Goal: Task Accomplishment & Management: Manage account settings

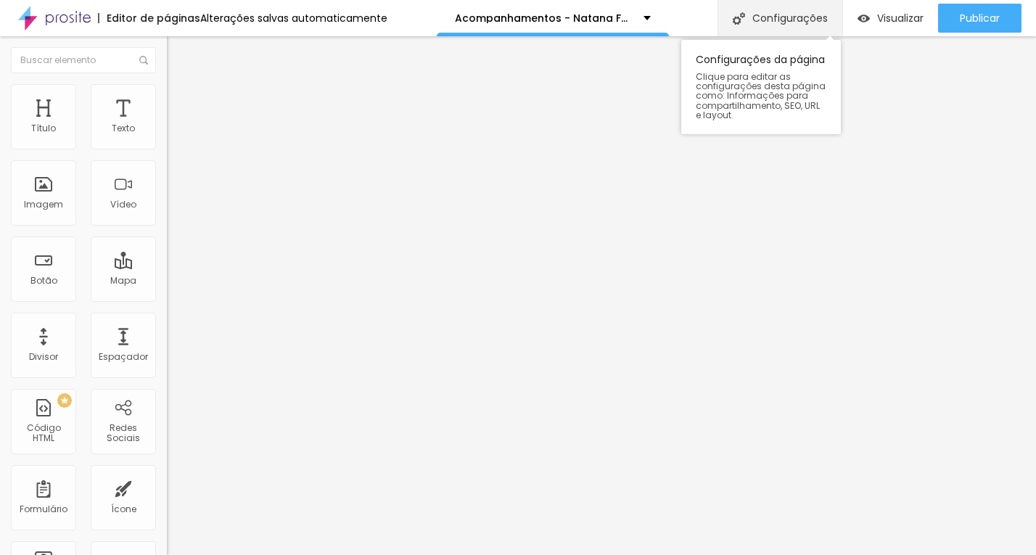
click at [798, 25] on div "Configurações" at bounding box center [779, 18] width 125 height 36
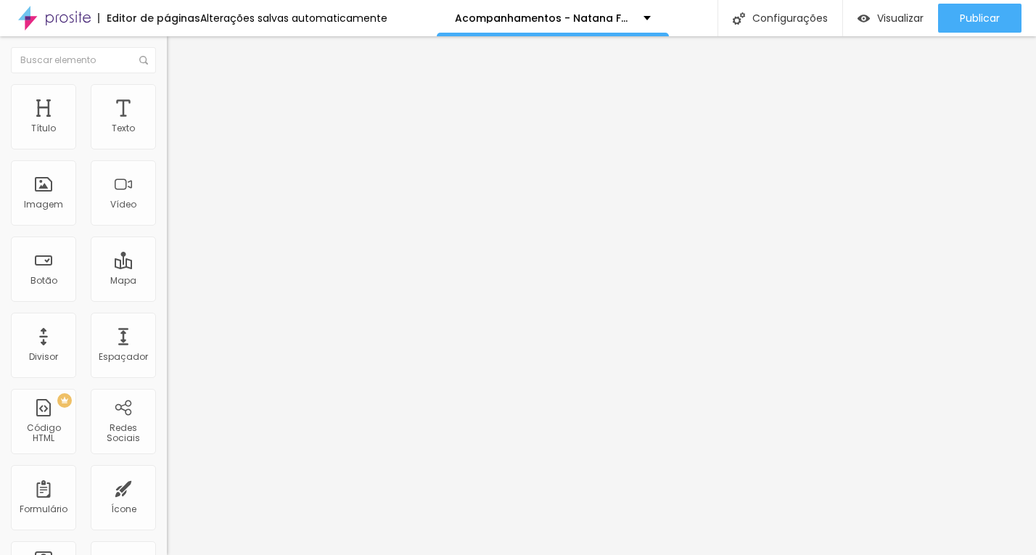
drag, startPoint x: 487, startPoint y: 215, endPoint x: 756, endPoint y: 211, distance: 268.4
type input "/acompanhamento-2025"
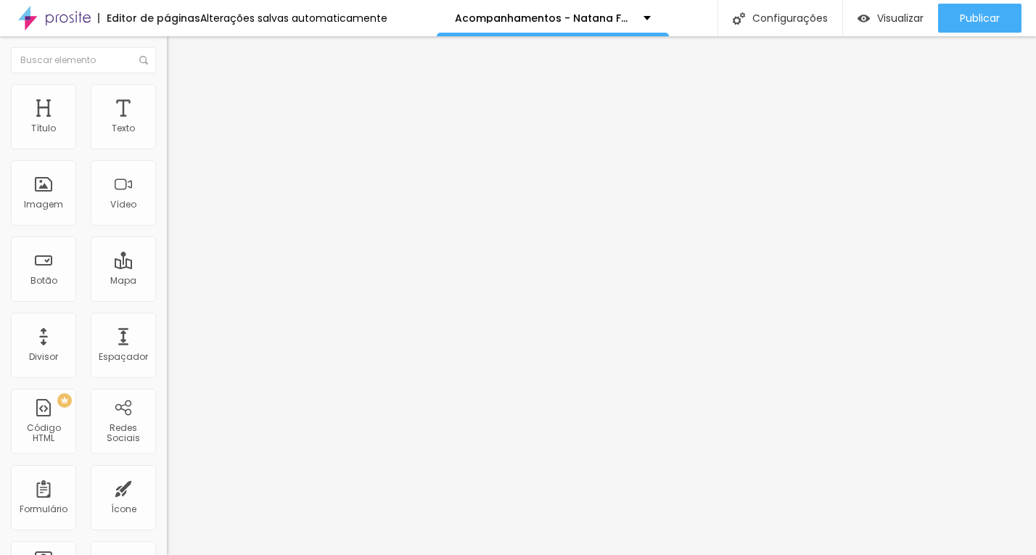
click at [167, 91] on img at bounding box center [173, 90] width 13 height 13
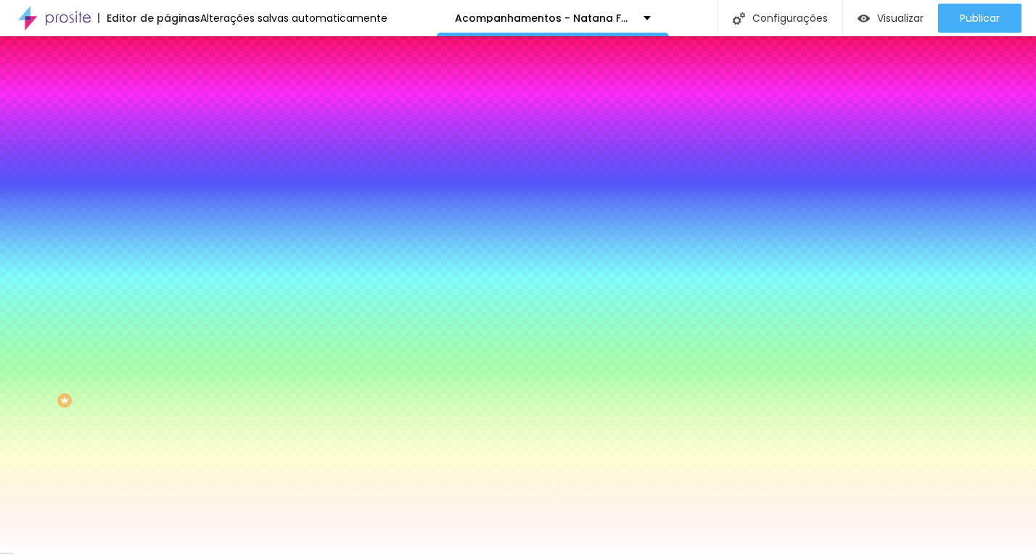
click at [167, 133] on span "Trocar imagem" at bounding box center [206, 127] width 79 height 12
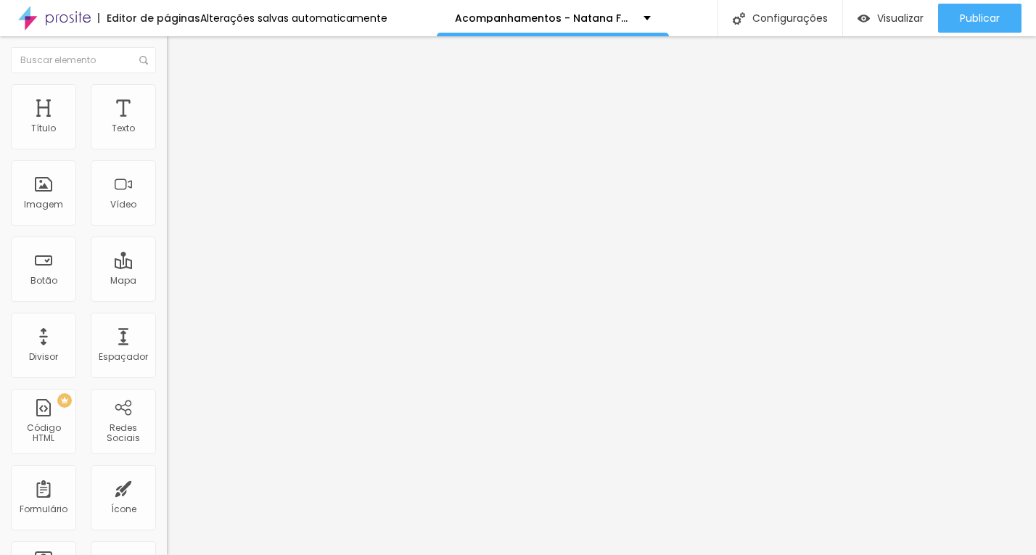
drag, startPoint x: 32, startPoint y: 163, endPoint x: 83, endPoint y: 163, distance: 50.8
click at [167, 136] on input "R$ 2.100,00" at bounding box center [254, 129] width 174 height 15
paste input "5.7"
type input "R$ 5.700,00"
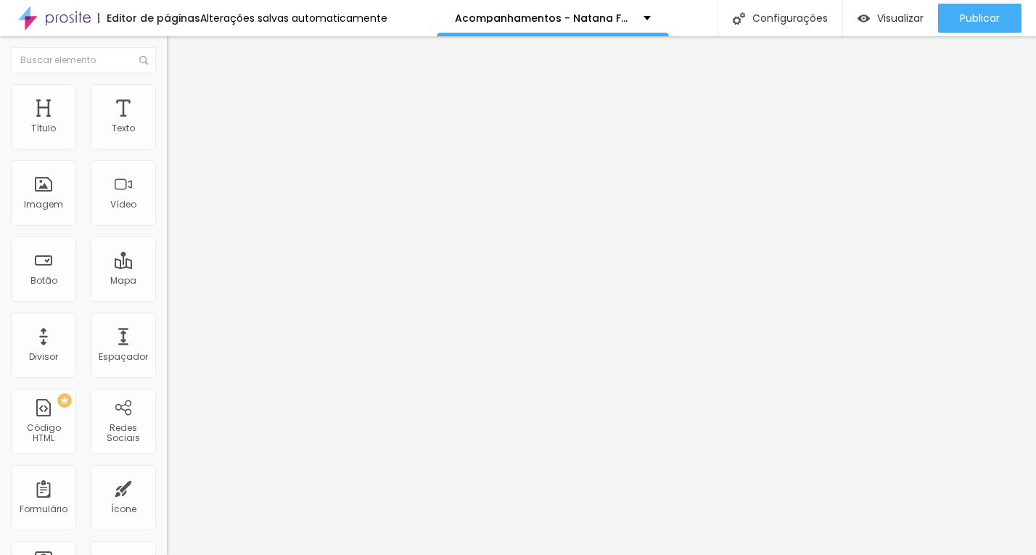
click at [167, 299] on input "[URL][DOMAIN_NAME][PHONE_NUMBER] tenho interesse no pacote completo de ensaio l…" at bounding box center [254, 291] width 174 height 15
drag, startPoint x: 86, startPoint y: 300, endPoint x: 165, endPoint y: 300, distance: 78.3
click at [167, 300] on div "Texto QUERO ESSE Alinhamento Tamanho Pequeno Pequeno Normal Grande Link URL [UR…" at bounding box center [250, 223] width 167 height 220
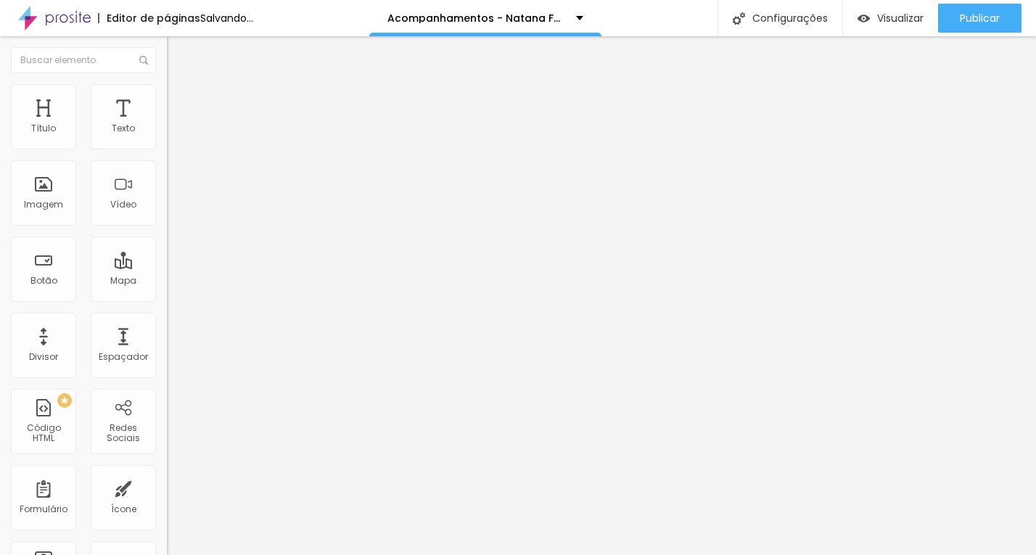
type input "[URL][DOMAIN_NAME][PHONE_NUMBER] tenho interesse no pacote completo para o acom…"
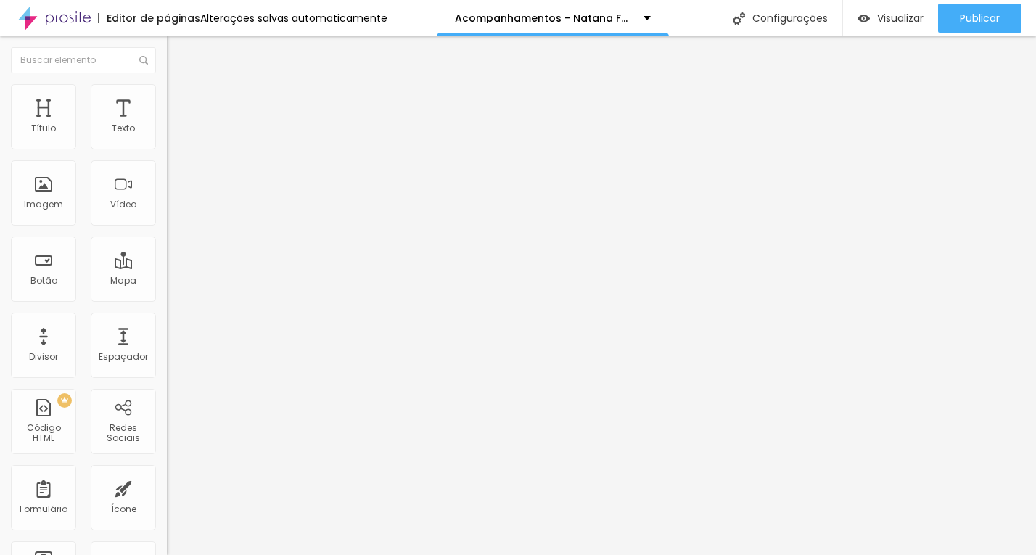
click at [167, 291] on input "[URL][DOMAIN_NAME][PHONE_NUMBER] tenho interesse no pacote foto e video" at bounding box center [254, 291] width 174 height 15
click at [167, 294] on input "[URL][DOMAIN_NAME][PHONE_NUMBER] tenho interesse no pacote foto e video" at bounding box center [254, 291] width 174 height 15
click at [167, 296] on input "[URL][DOMAIN_NAME][PHONE_NUMBER] tenho interesse no pacote foto e video" at bounding box center [254, 291] width 174 height 15
click at [167, 299] on input "[URL][DOMAIN_NAME][PHONE_NUMBER] tenho interesse no pacote foto e video" at bounding box center [254, 291] width 174 height 15
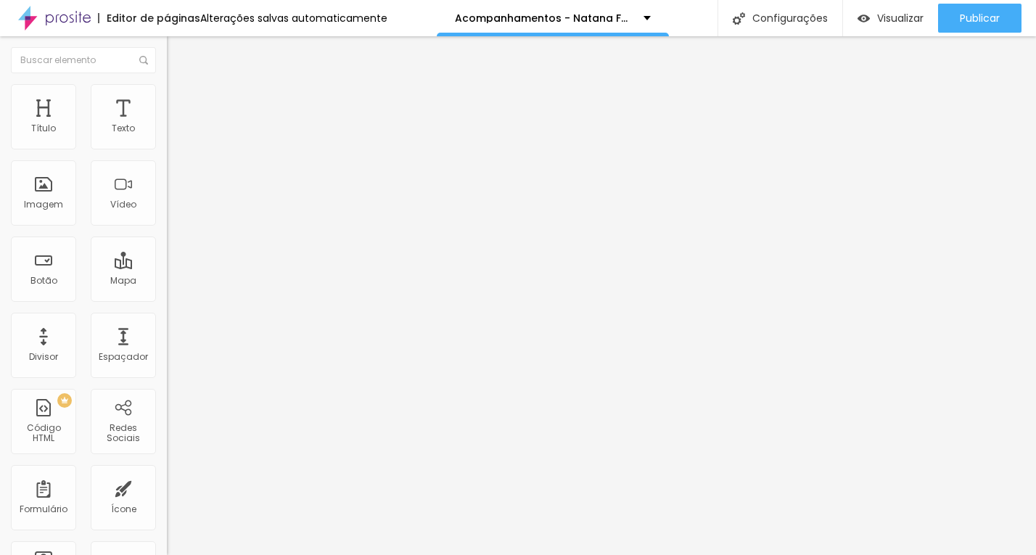
click at [167, 299] on input "[URL][DOMAIN_NAME][PHONE_NUMBER] tenho interesse no pacote foto e video" at bounding box center [254, 291] width 174 height 15
click at [167, 297] on input "[URL][DOMAIN_NAME][PHONE_NUMBER] tenho interesse no pacote foto e video" at bounding box center [254, 291] width 174 height 15
click at [167, 298] on input "[URL][DOMAIN_NAME][PHONE_NUMBER] tenho interesse no pacote foto e video" at bounding box center [254, 291] width 174 height 15
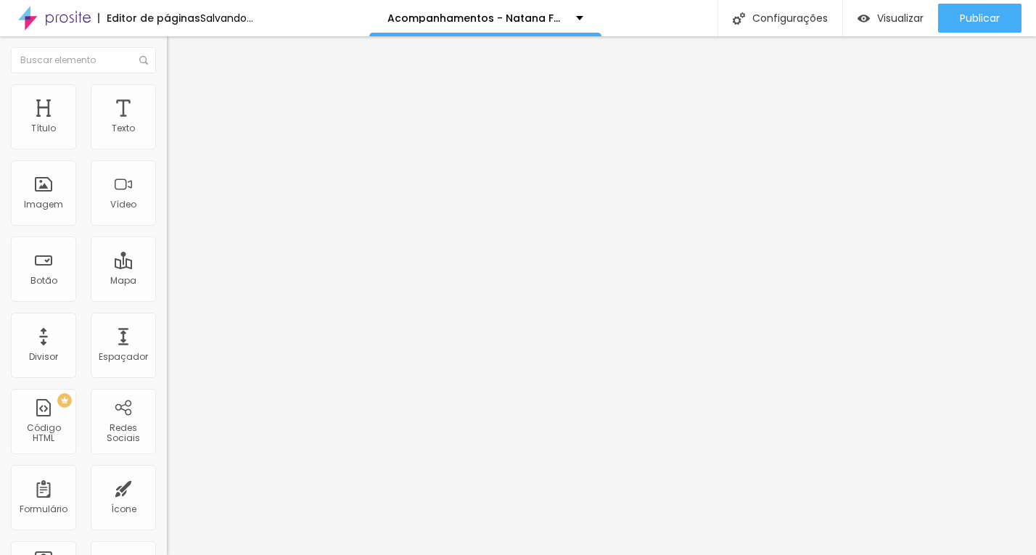
scroll to position [0, 423]
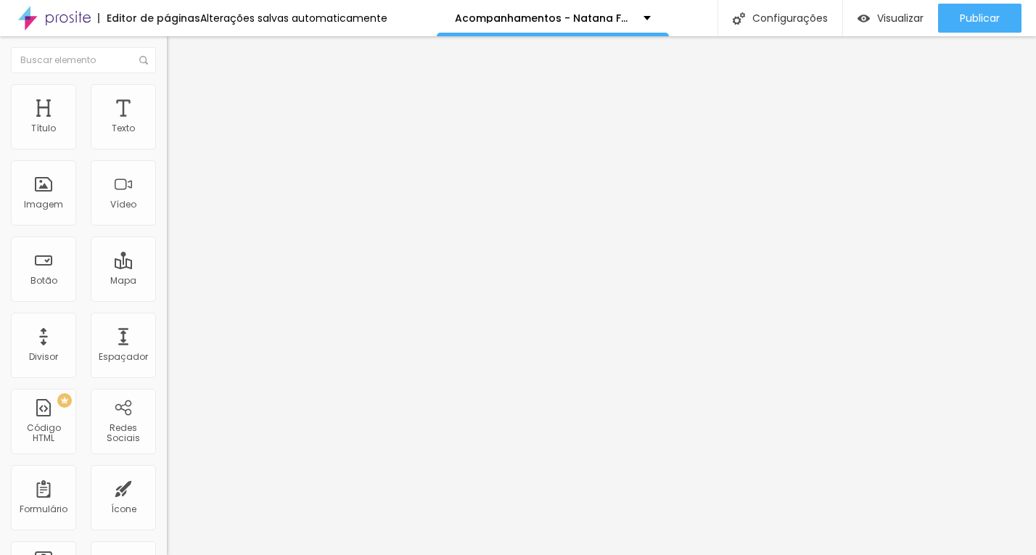
click at [167, 299] on input "[URL][DOMAIN_NAME][PHONE_NUMBER] tenho interesse no pacote foto e video de acom…" at bounding box center [254, 291] width 174 height 15
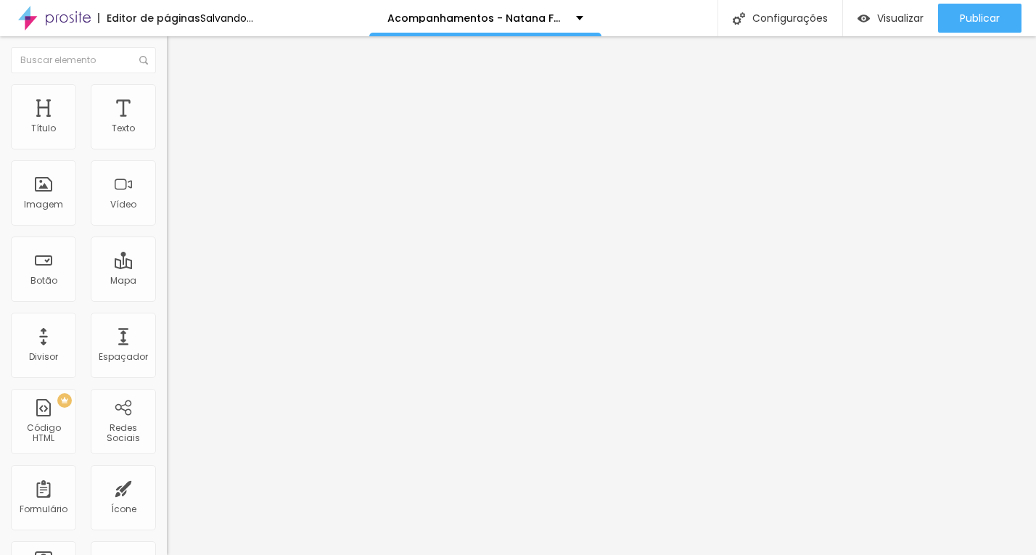
scroll to position [0, 429]
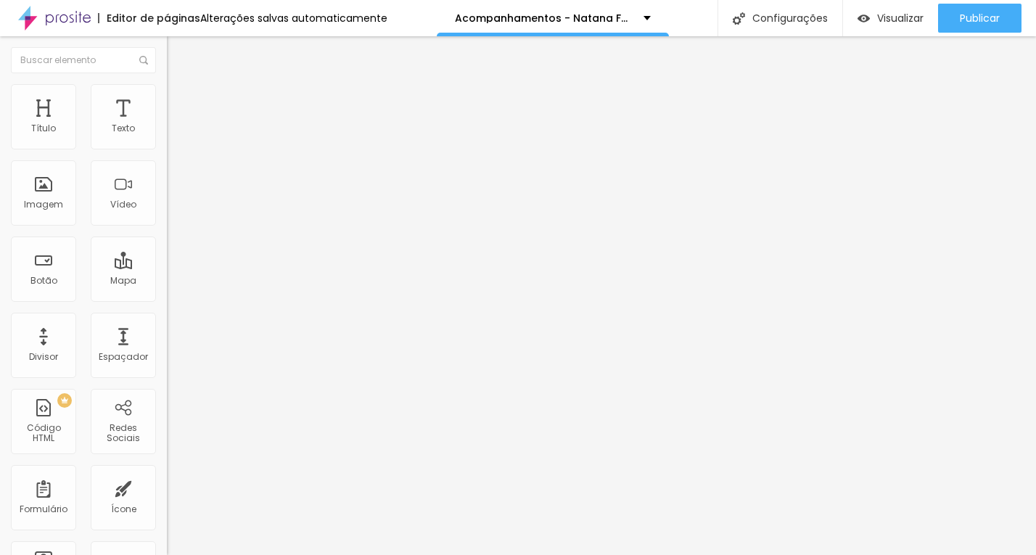
type input "[URL][DOMAIN_NAME][PHONE_NUMBER] tenho interesse no pacote foto e video de acom…"
drag, startPoint x: 30, startPoint y: 166, endPoint x: 120, endPoint y: 169, distance: 90.0
click at [167, 136] on input "R$ 1.650,00" at bounding box center [254, 129] width 174 height 15
paste input "4.50"
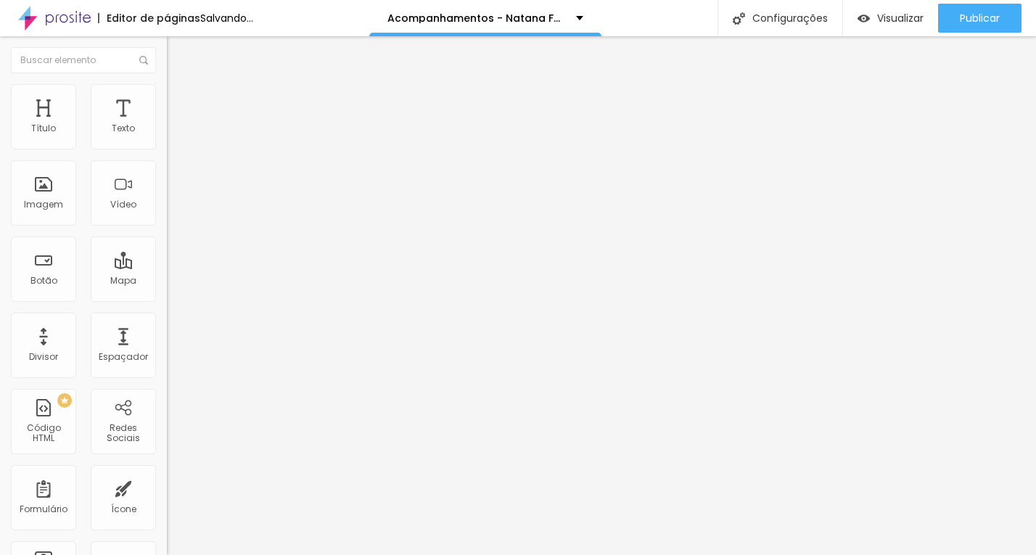
click at [167, 136] on input "R$4.500,00" at bounding box center [254, 129] width 174 height 15
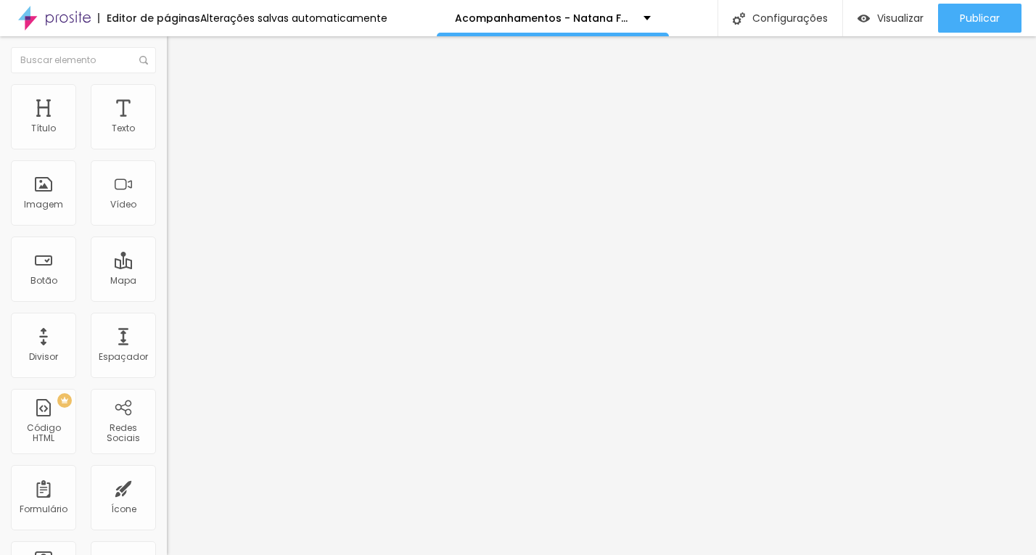
type input "R$ 4.500,00"
click at [167, 299] on input "[URL][DOMAIN_NAME][PHONE_NUMBER] tenho interesse no pacote foto e video de acom…" at bounding box center [254, 291] width 174 height 15
paste input "3.6"
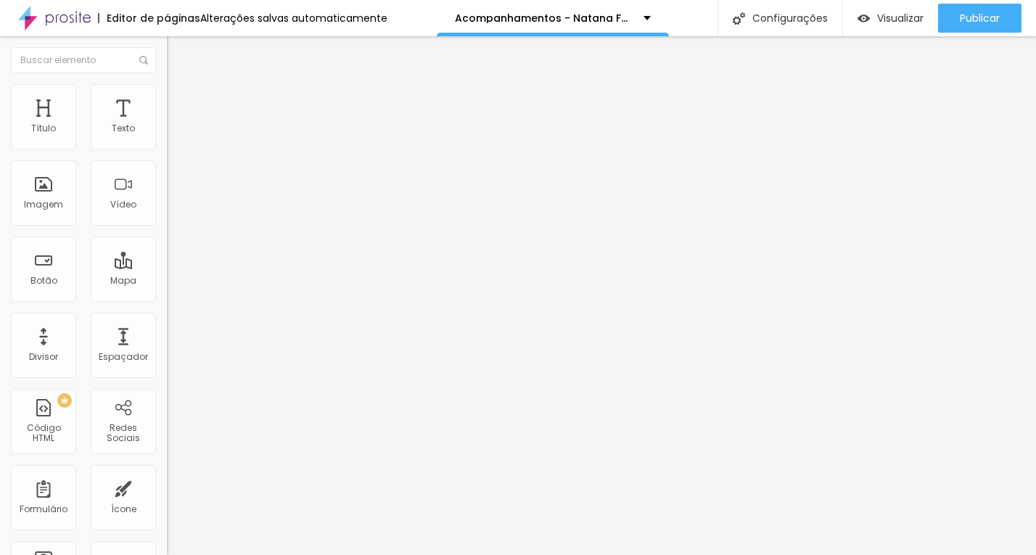
type input "R$ 3.600,00"
click at [180, 100] on span "Estilo" at bounding box center [191, 94] width 22 height 12
click at [167, 132] on span "Encaixotado" at bounding box center [195, 126] width 57 height 12
click at [167, 154] on span "Completo" at bounding box center [189, 148] width 44 height 12
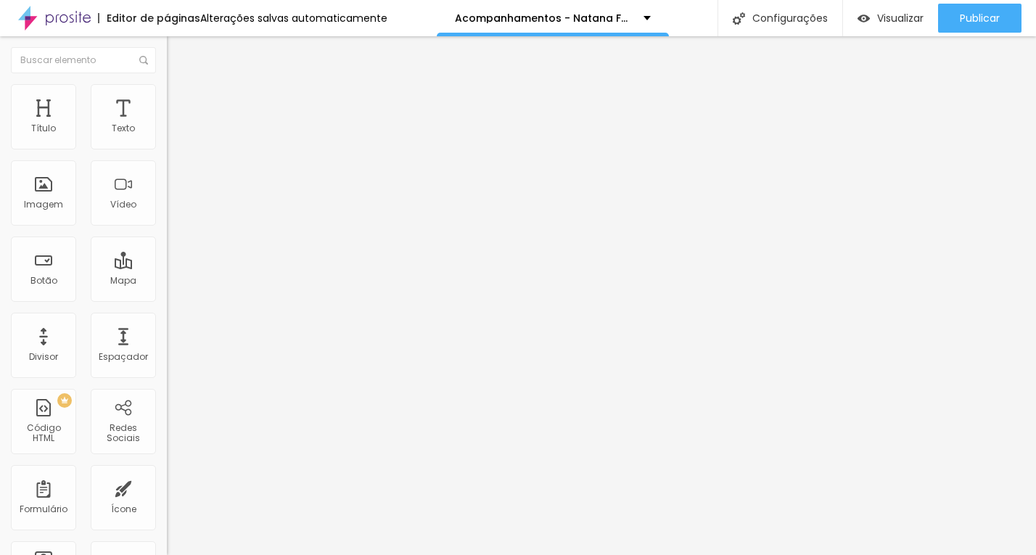
click at [167, 125] on span "Trocar imagem" at bounding box center [206, 118] width 79 height 12
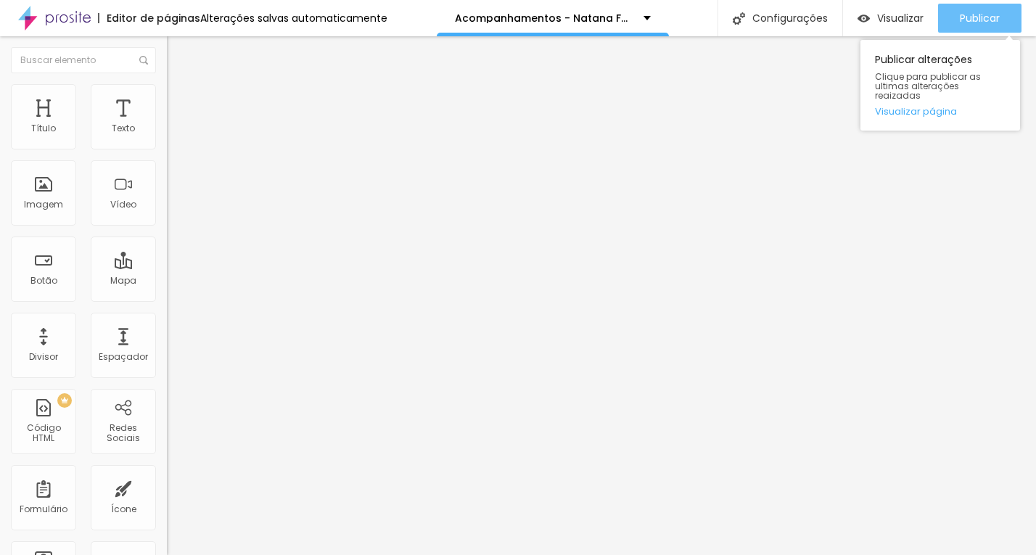
click at [963, 8] on div "Publicar" at bounding box center [979, 18] width 40 height 29
click at [954, 14] on button "Publicar" at bounding box center [979, 18] width 83 height 29
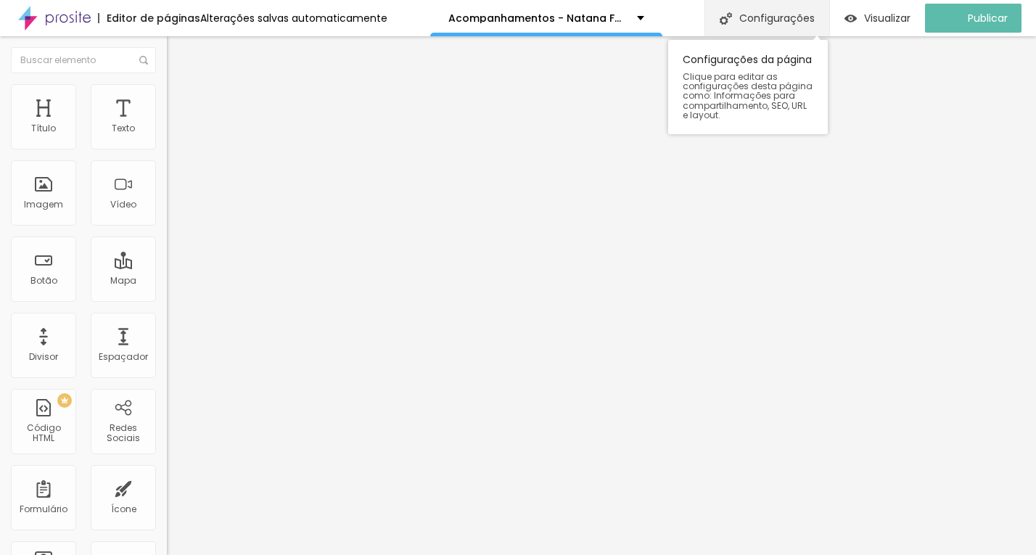
click at [804, 6] on div "Configurações" at bounding box center [766, 18] width 125 height 36
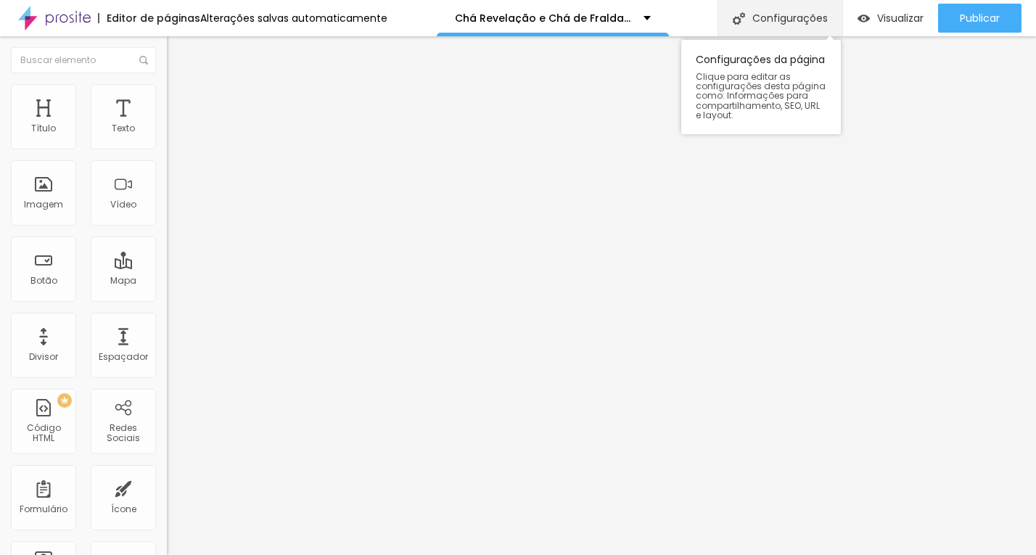
click at [796, 17] on div "Configurações" at bounding box center [779, 18] width 125 height 36
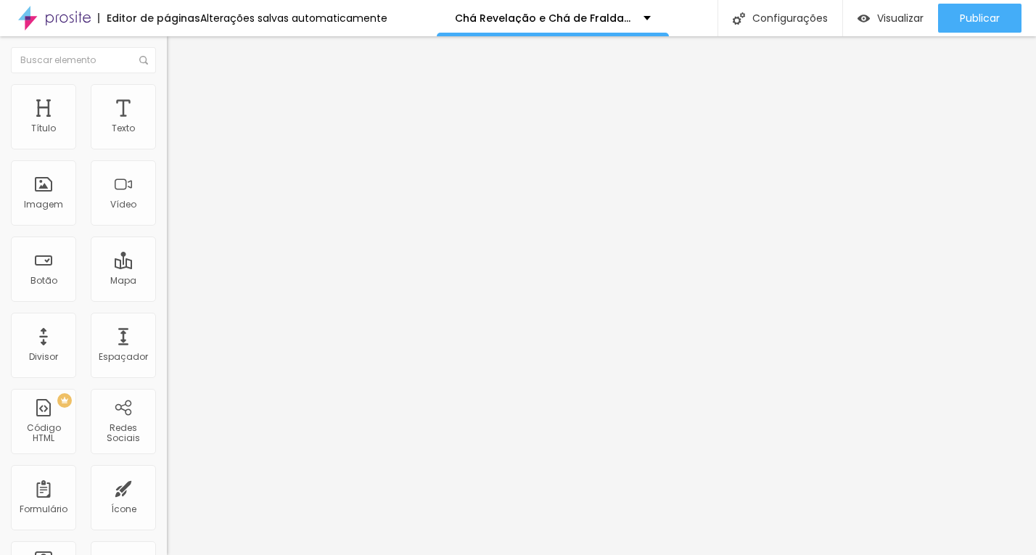
drag, startPoint x: 409, startPoint y: 217, endPoint x: 727, endPoint y: 212, distance: 317.7
type input "/chas-2025"
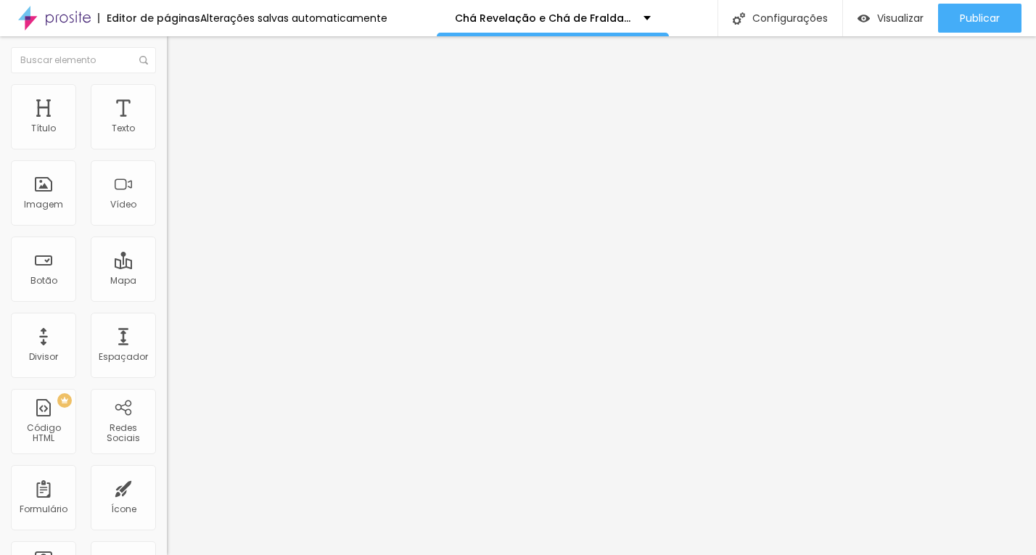
scroll to position [1068, 0]
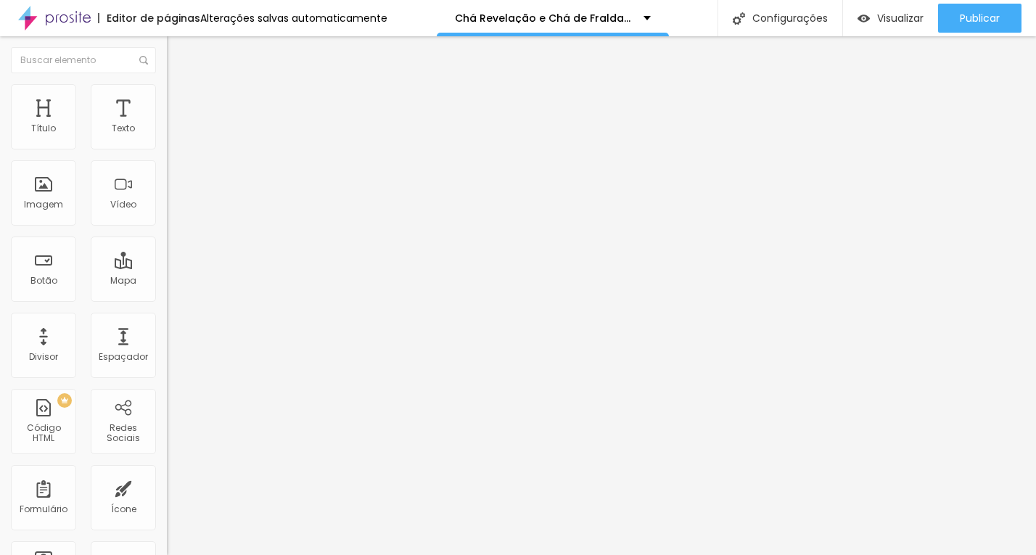
click at [167, 91] on img at bounding box center [173, 90] width 13 height 13
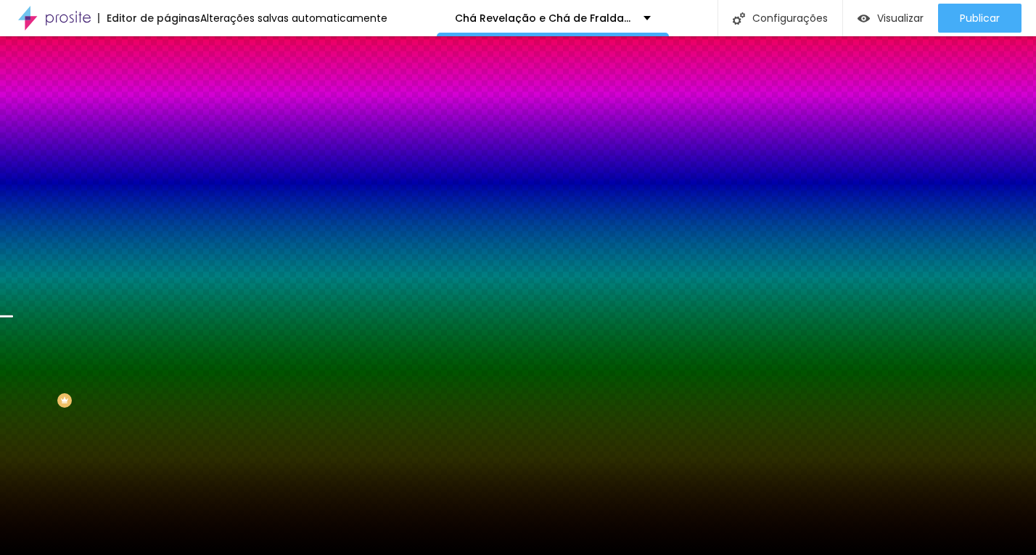
click at [167, 133] on span "Trocar imagem" at bounding box center [206, 127] width 79 height 12
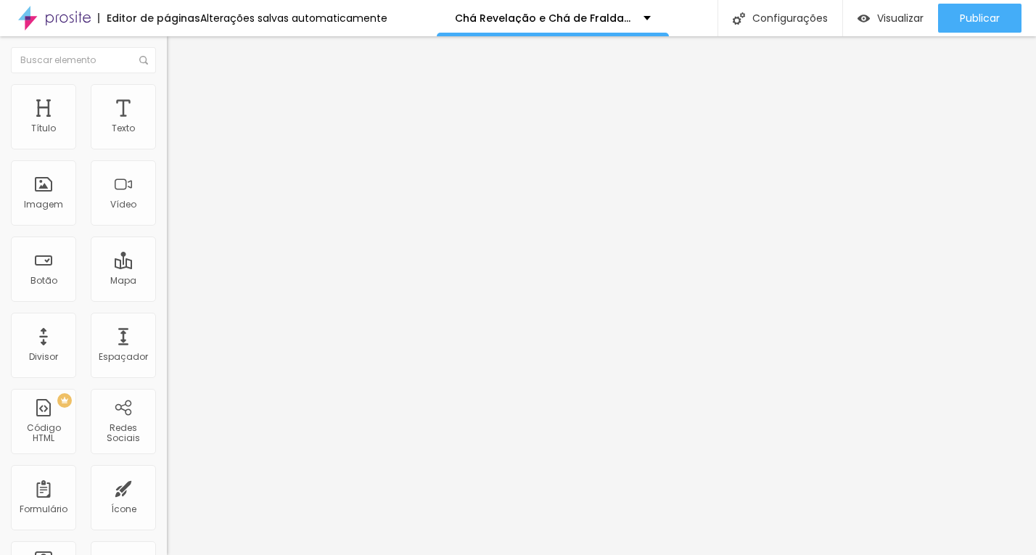
click at [167, 125] on span "Trocar imagem" at bounding box center [206, 118] width 79 height 12
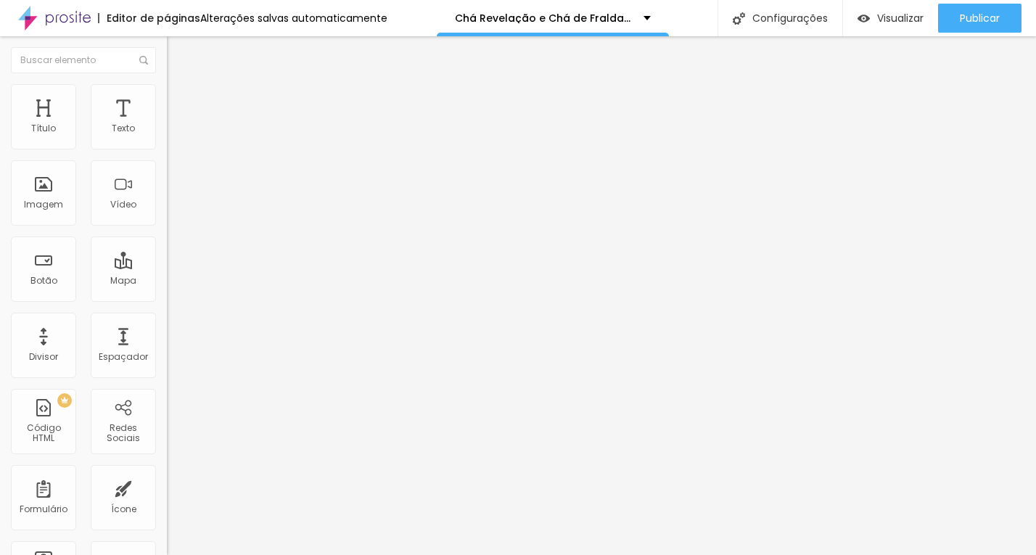
click at [167, 125] on span "Trocar imagem" at bounding box center [206, 118] width 79 height 12
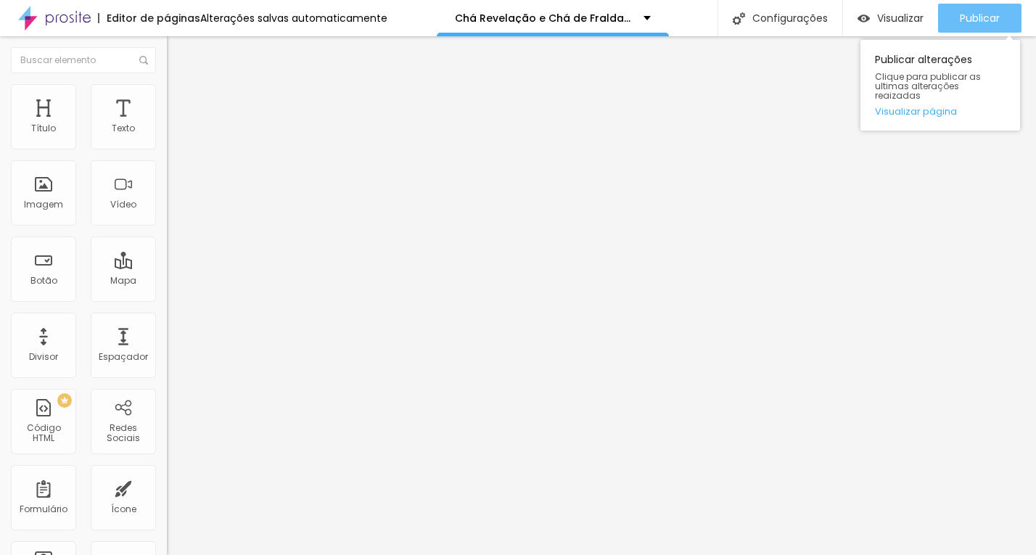
click at [978, 12] on span "Publicar" at bounding box center [979, 18] width 40 height 12
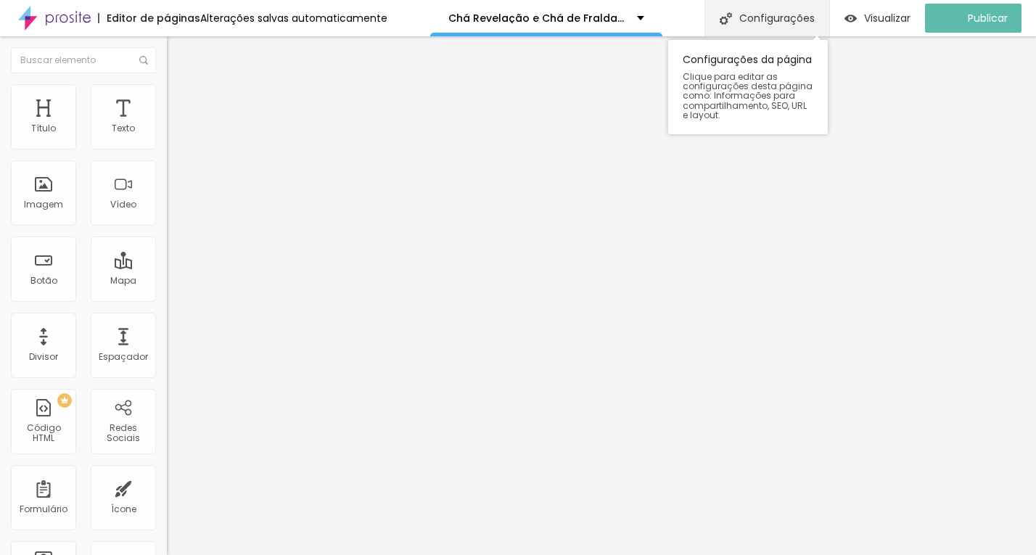
click at [753, 12] on div "Configurações" at bounding box center [766, 18] width 125 height 36
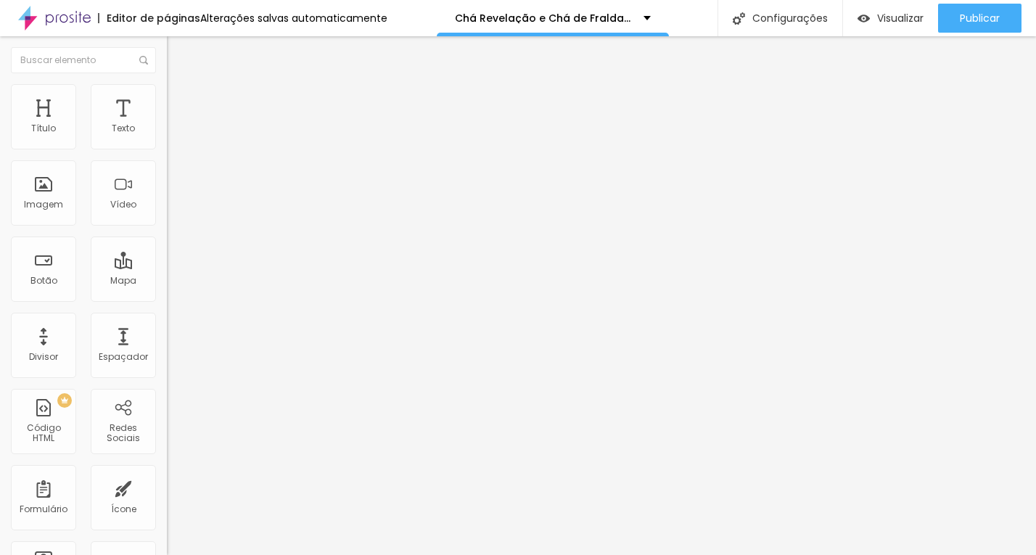
drag, startPoint x: 617, startPoint y: 243, endPoint x: 563, endPoint y: 243, distance: 54.4
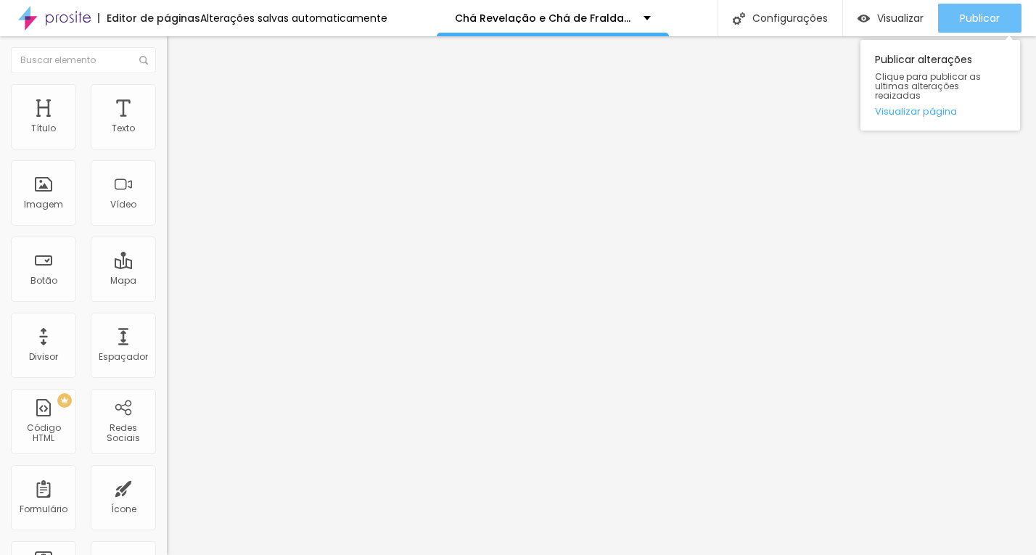
click at [994, 28] on div "Publicar" at bounding box center [979, 18] width 40 height 29
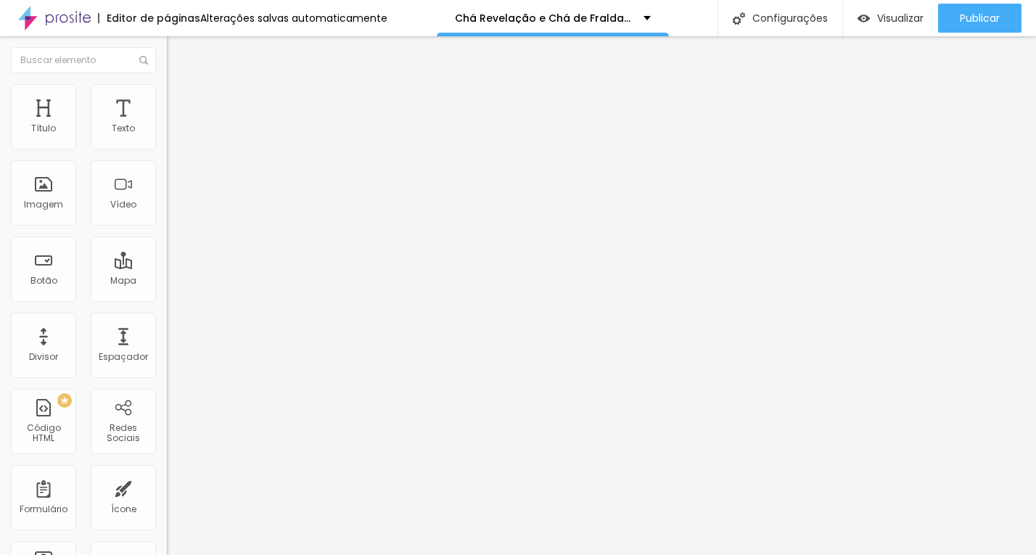
click at [167, 132] on span "Encaixotado" at bounding box center [195, 126] width 57 height 12
click at [167, 154] on span "Completo" at bounding box center [189, 148] width 44 height 12
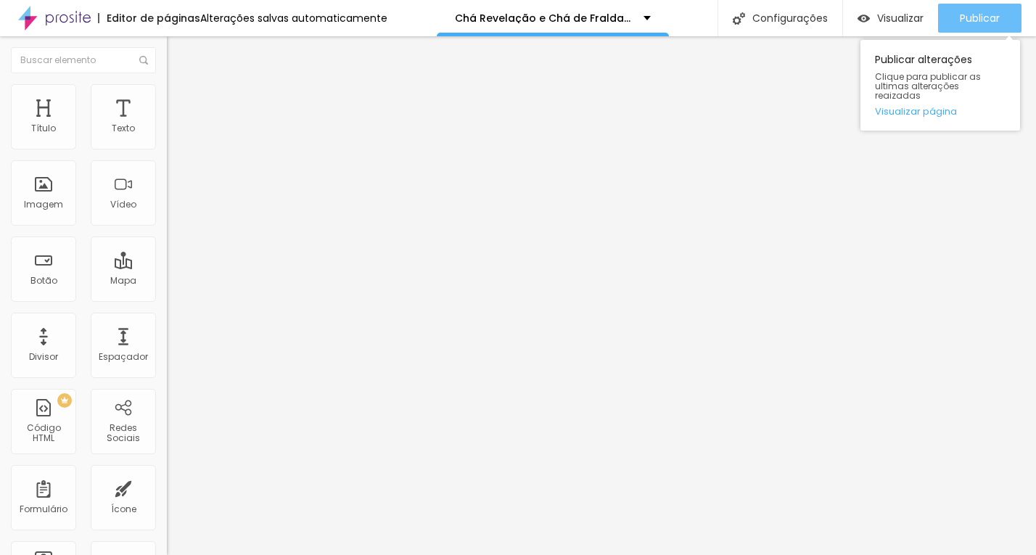
click at [973, 16] on span "Publicar" at bounding box center [979, 18] width 40 height 12
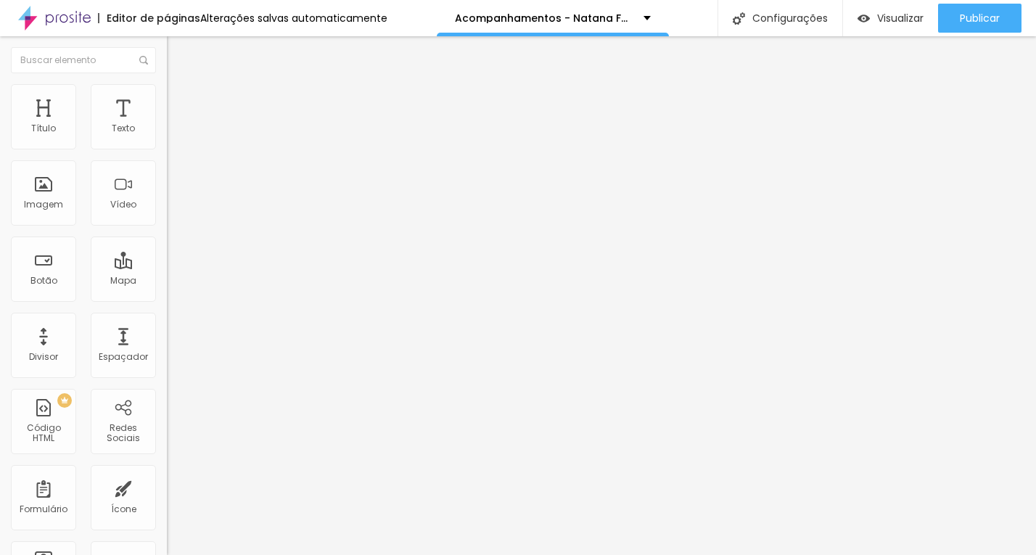
click at [167, 125] on span "Trocar imagem" at bounding box center [206, 118] width 79 height 12
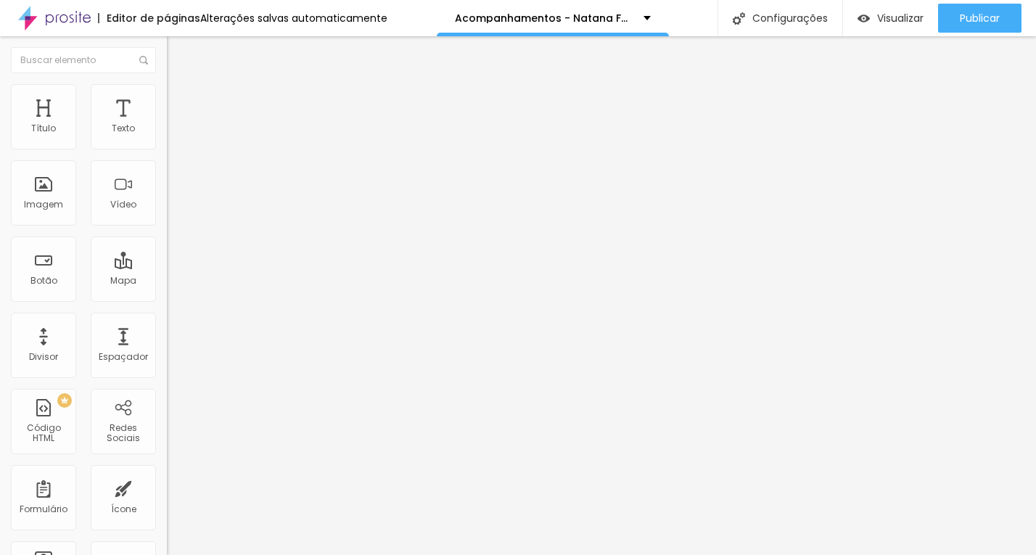
click at [167, 125] on span "Trocar imagem" at bounding box center [206, 118] width 79 height 12
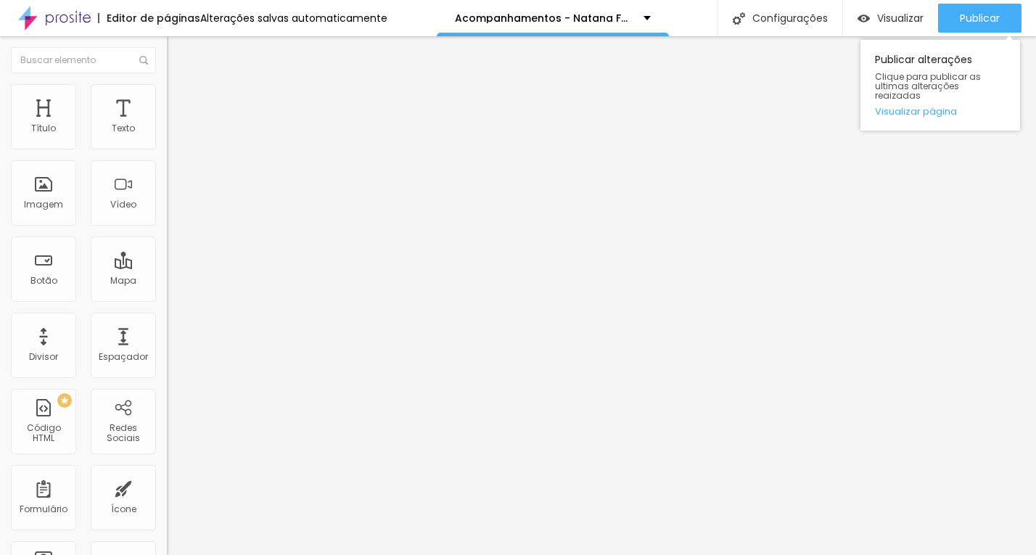
click at [994, 35] on div "Publicar alterações Clique para publicar as ultimas alterações reaizadas Visual…" at bounding box center [940, 82] width 160 height 98
click at [996, 26] on div "Publicar" at bounding box center [979, 18] width 40 height 29
click at [994, 21] on span "Publicar" at bounding box center [979, 18] width 40 height 12
